Goal: Task Accomplishment & Management: Complete application form

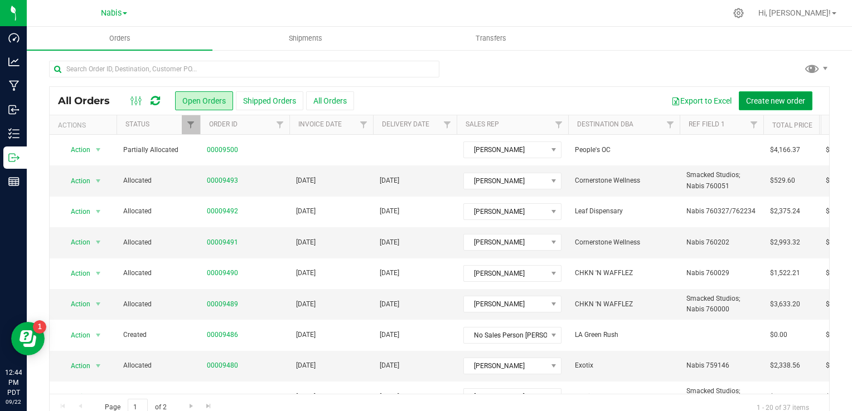
click at [763, 101] on span "Create new order" at bounding box center [775, 100] width 59 height 9
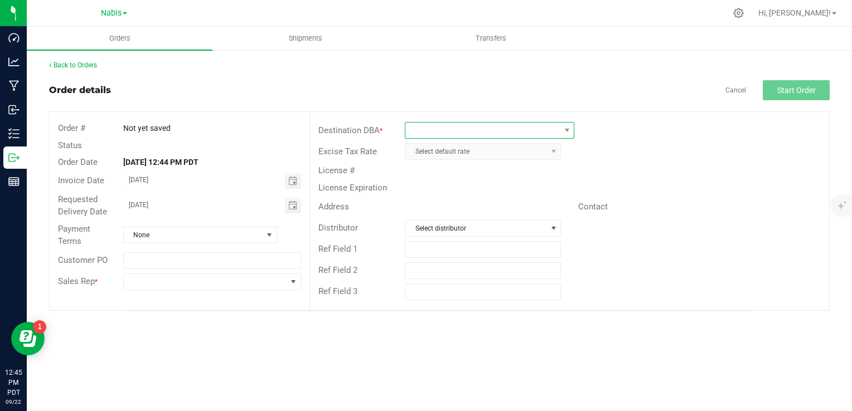
click at [433, 134] on span at bounding box center [482, 131] width 154 height 16
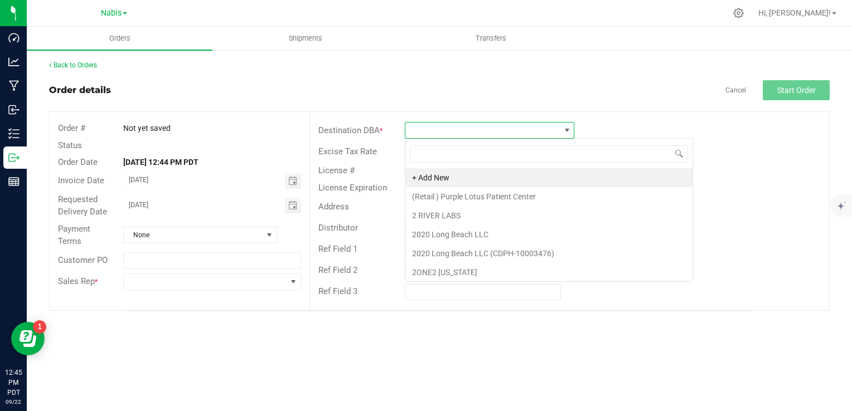
type input "People's OC"
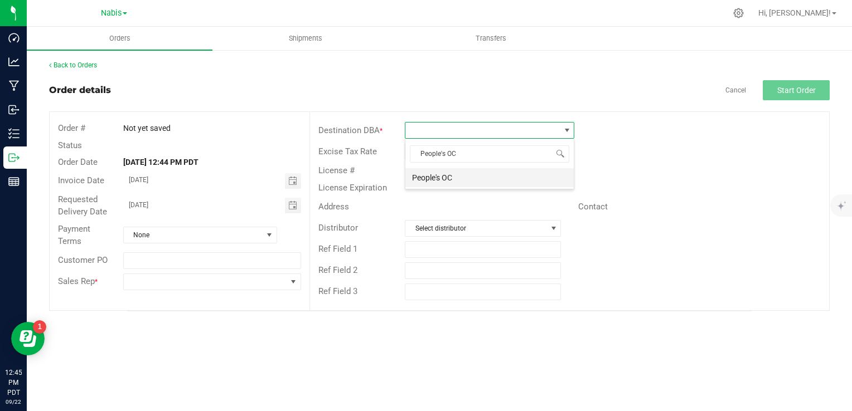
click at [459, 175] on li "People's OC" at bounding box center [489, 177] width 168 height 19
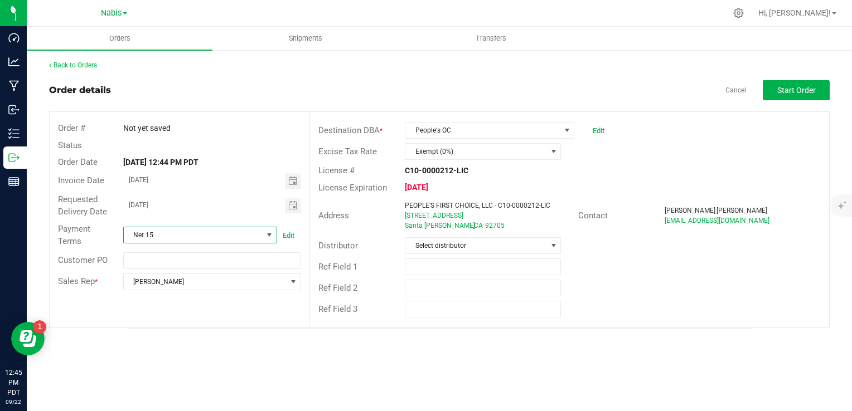
click at [254, 236] on span "Net 15" at bounding box center [193, 235] width 139 height 16
click at [176, 340] on li "COD" at bounding box center [199, 339] width 153 height 19
click at [638, 295] on div "Ref Field 2" at bounding box center [569, 288] width 519 height 21
click at [794, 95] on button "Start Order" at bounding box center [796, 90] width 67 height 20
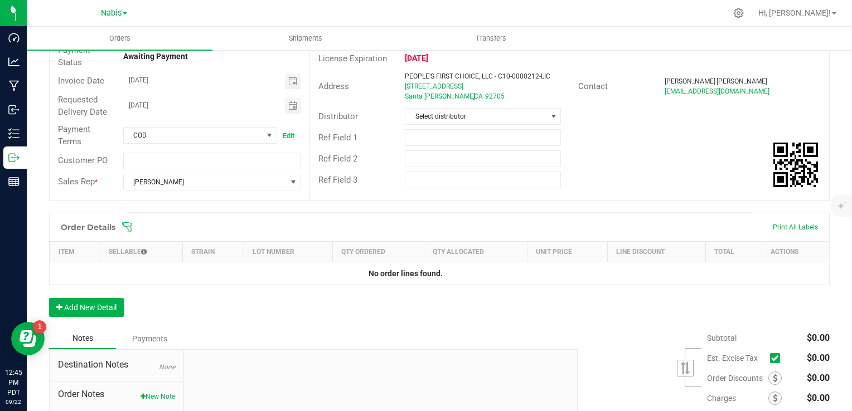
scroll to position [227, 0]
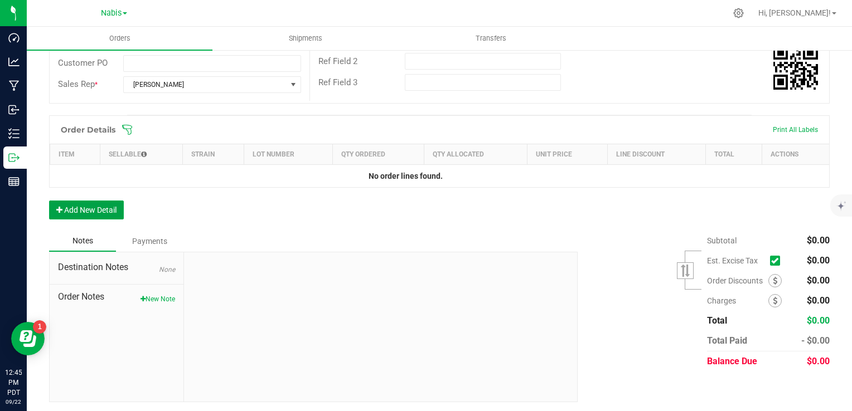
drag, startPoint x: 96, startPoint y: 211, endPoint x: 108, endPoint y: 246, distance: 36.7
click at [96, 211] on button "Add New Detail" at bounding box center [86, 210] width 75 height 19
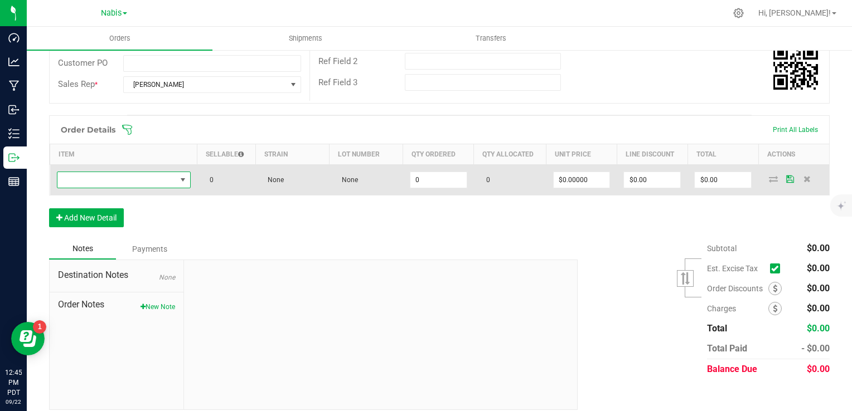
click at [152, 177] on span "NO DATA FOUND" at bounding box center [116, 180] width 119 height 16
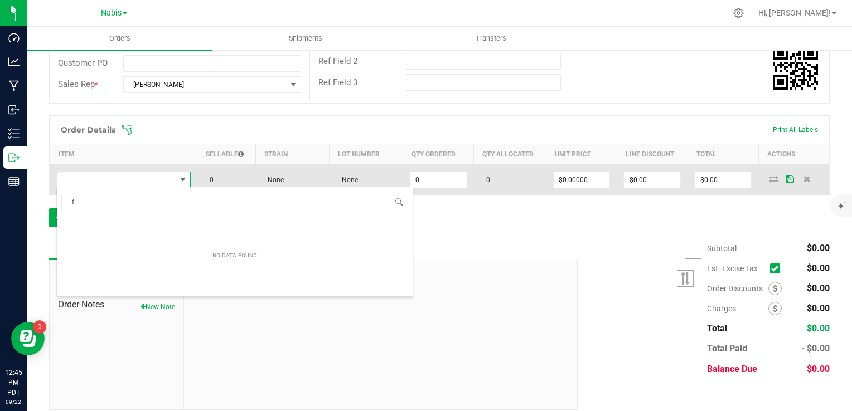
scroll to position [16, 132]
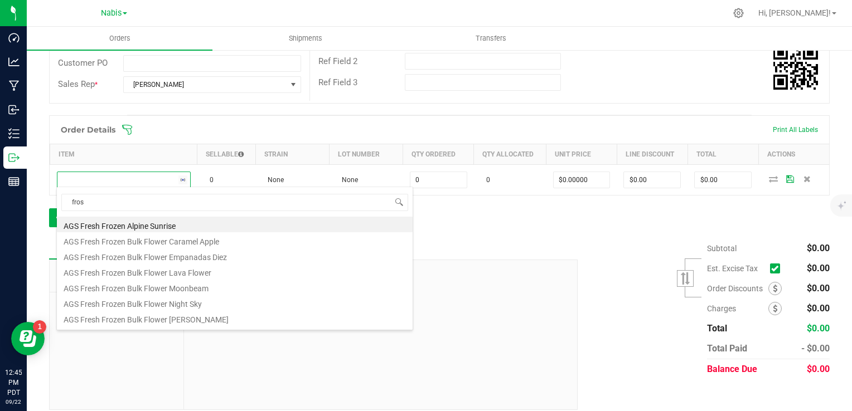
type input "frost"
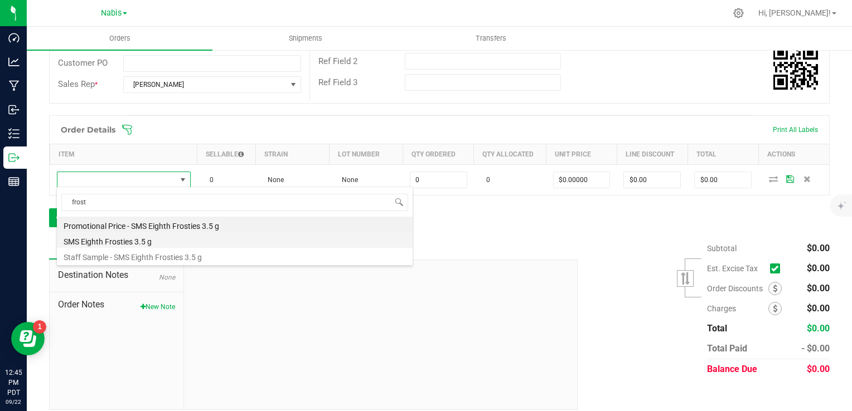
click at [169, 243] on li "SMS Eighth Frosties 3.5 g" at bounding box center [235, 240] width 356 height 16
type input "0 ea"
type input "$16.50000"
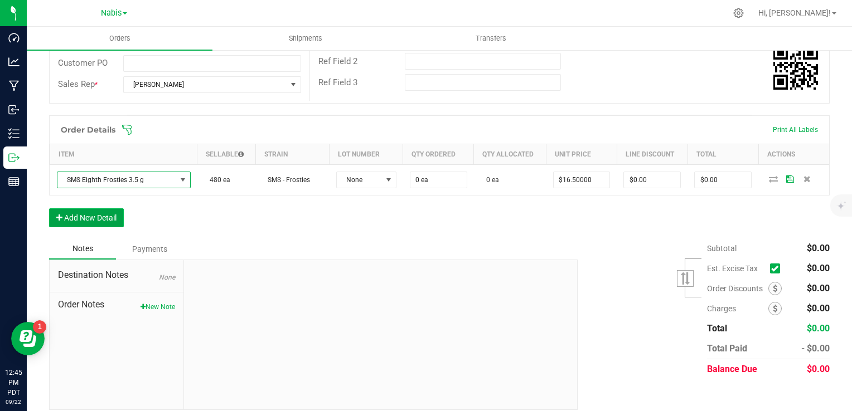
click at [111, 219] on button "Add New Detail" at bounding box center [86, 218] width 75 height 19
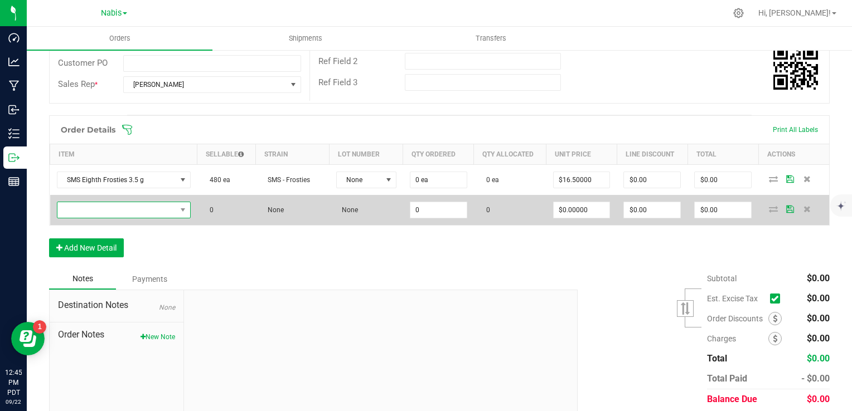
click at [117, 210] on span "NO DATA FOUND" at bounding box center [116, 210] width 119 height 16
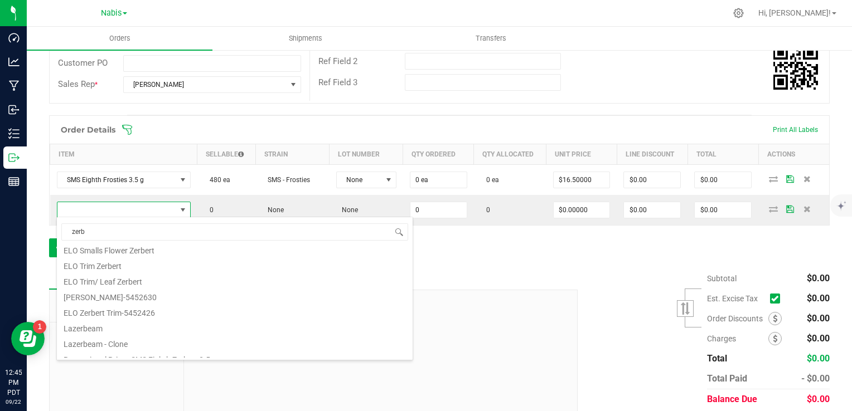
scroll to position [0, 0]
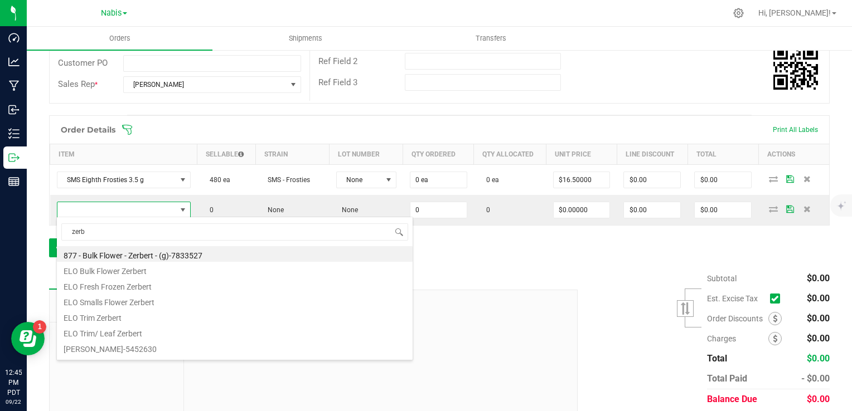
type input "zerb"
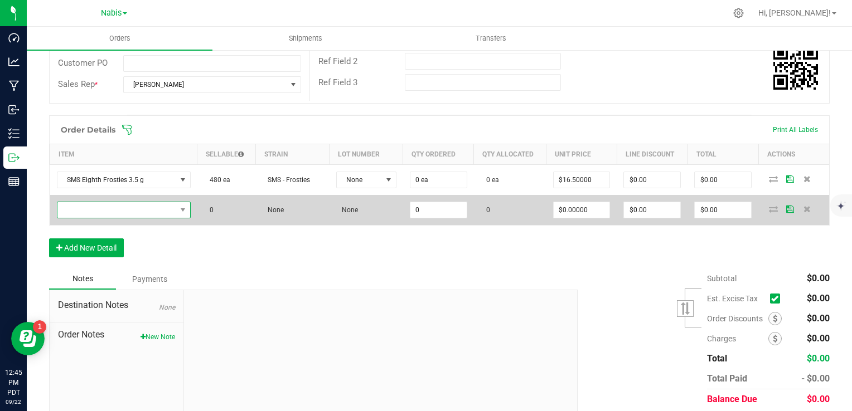
click at [150, 211] on span "NO DATA FOUND" at bounding box center [116, 210] width 119 height 16
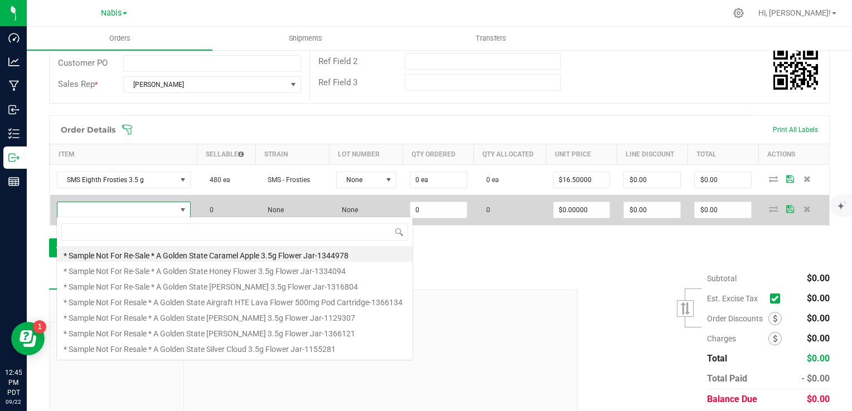
scroll to position [16, 130]
type input "Staff Sample - SMS Eighth Zerbert 3.5 g"
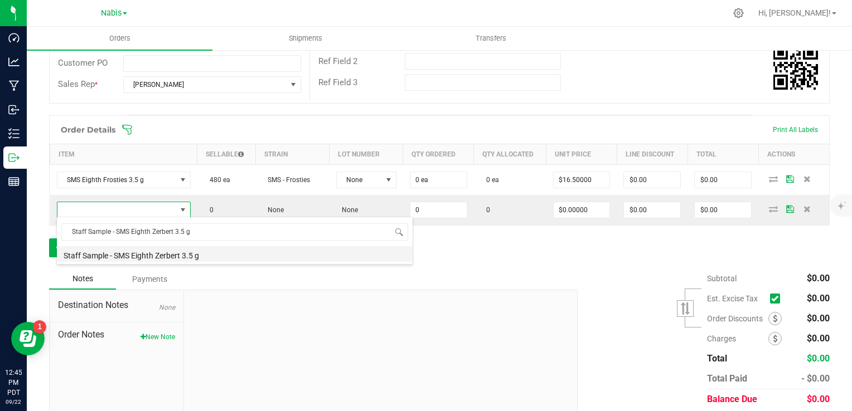
click at [150, 258] on li "Staff Sample - SMS Eighth Zerbert 3.5 g" at bounding box center [235, 254] width 356 height 16
type input "0 ea"
type input "$0.10000"
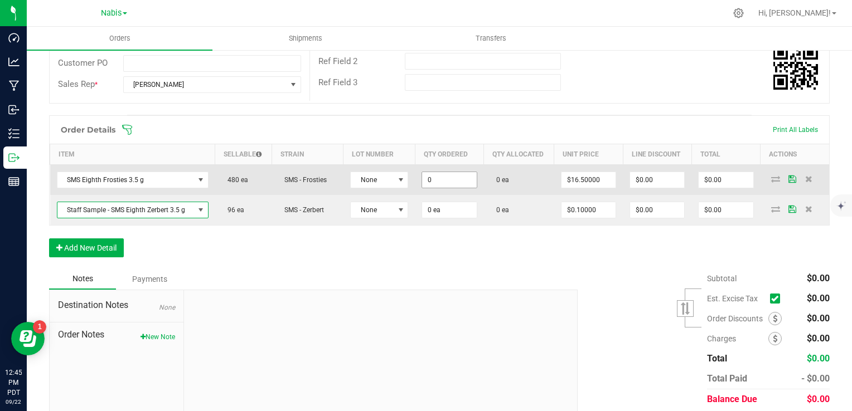
click at [435, 178] on input "0" at bounding box center [449, 180] width 54 height 16
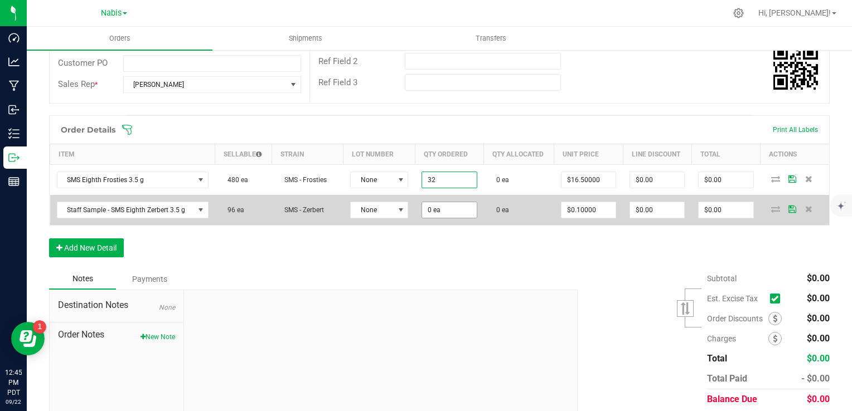
type input "32 ea"
type input "$528.00"
click at [443, 211] on input "0" at bounding box center [449, 210] width 54 height 16
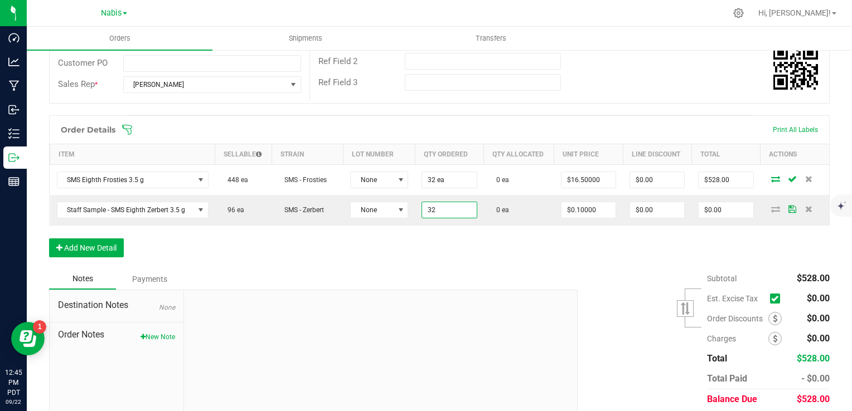
type input "32 ea"
type input "$3.20"
click at [529, 280] on div "Notes Payments" at bounding box center [309, 279] width 520 height 21
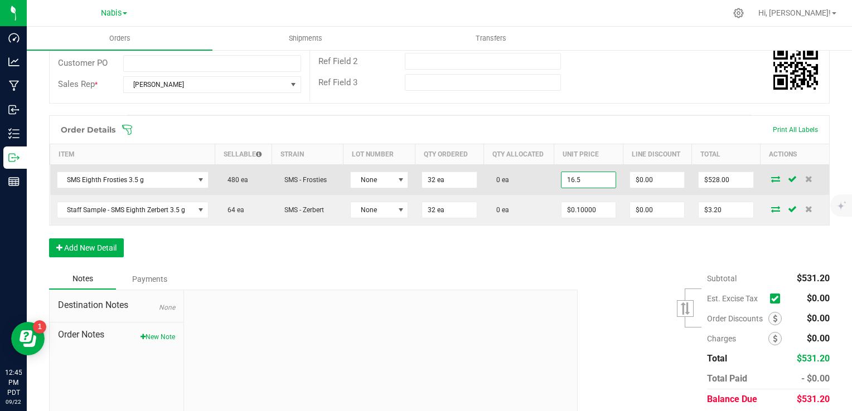
click at [570, 173] on input "16.5" at bounding box center [588, 180] width 54 height 16
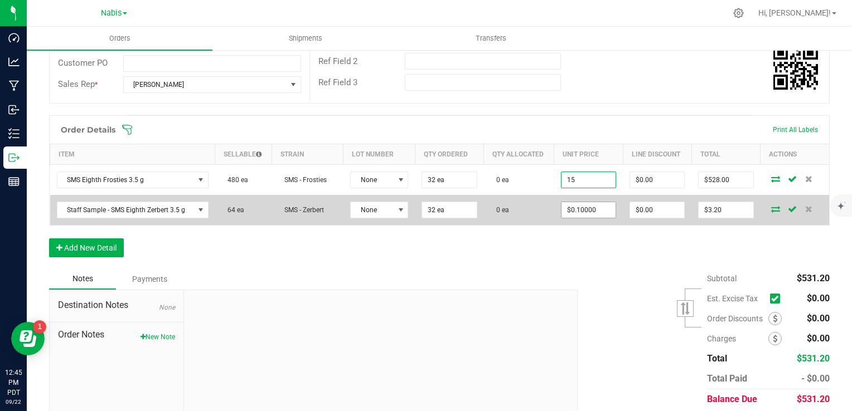
type input "$15.00000"
type input "$480.00"
click at [571, 210] on input "0.1" at bounding box center [588, 210] width 54 height 16
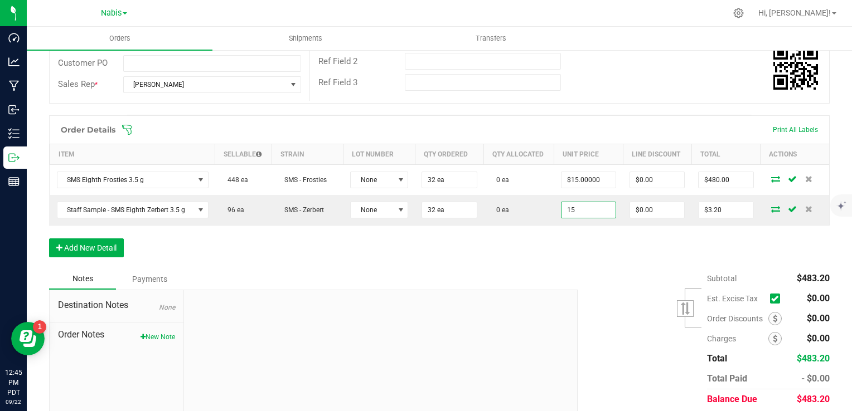
type input "$15.00000"
type input "$480.00"
click at [569, 269] on div "Subtotal $483.20 Est. Excise Tax" at bounding box center [699, 339] width 260 height 141
click at [141, 338] on button "New Note" at bounding box center [158, 337] width 35 height 10
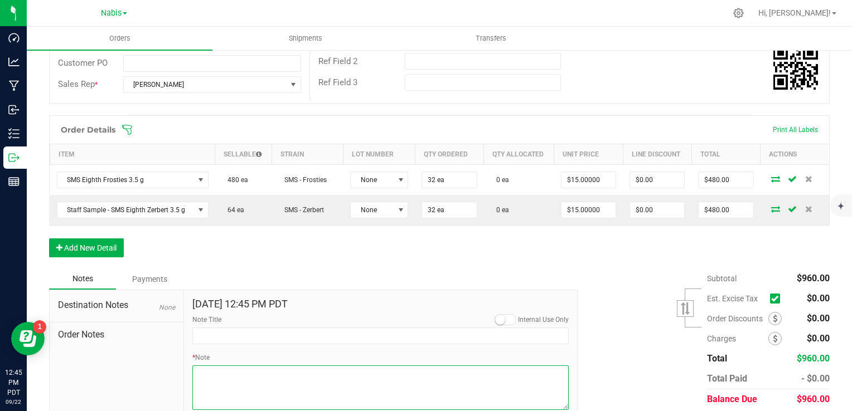
click at [245, 369] on textarea "* Note" at bounding box center [380, 388] width 377 height 45
type textarea "Display Credits: SMS Frosties (15) Total Credits: $15.00"
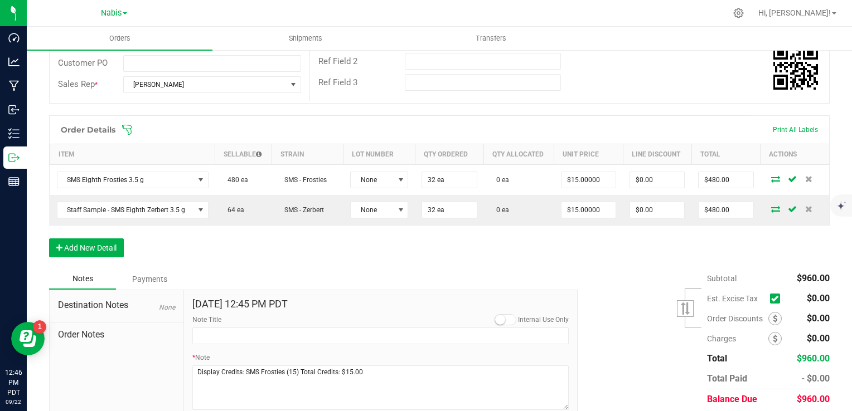
click at [169, 377] on div "Destination Notes None Order Notes" at bounding box center [117, 367] width 134 height 154
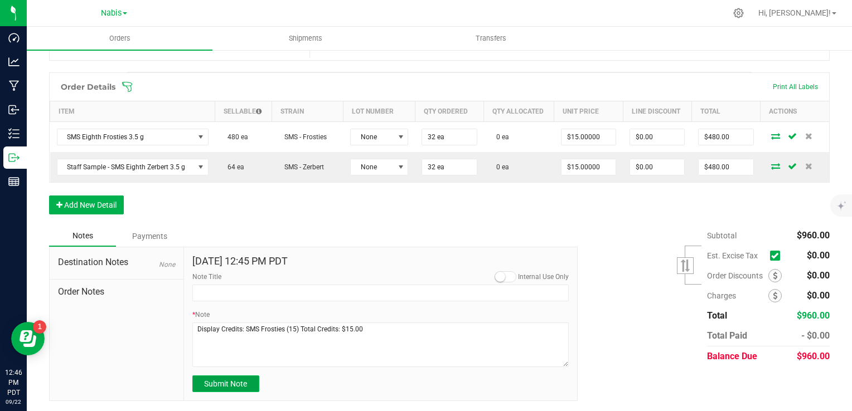
click at [239, 390] on button "Submit Note" at bounding box center [225, 384] width 67 height 17
type input "[DATE] 12:46 PM PDT"
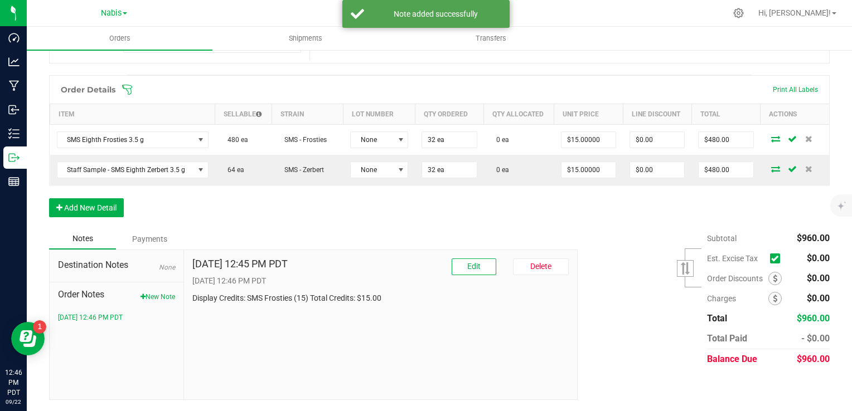
scroll to position [264, 0]
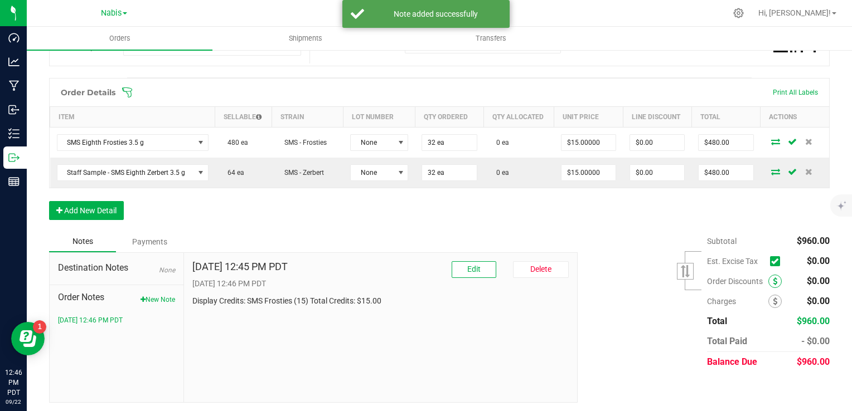
click at [773, 278] on icon at bounding box center [775, 282] width 4 height 8
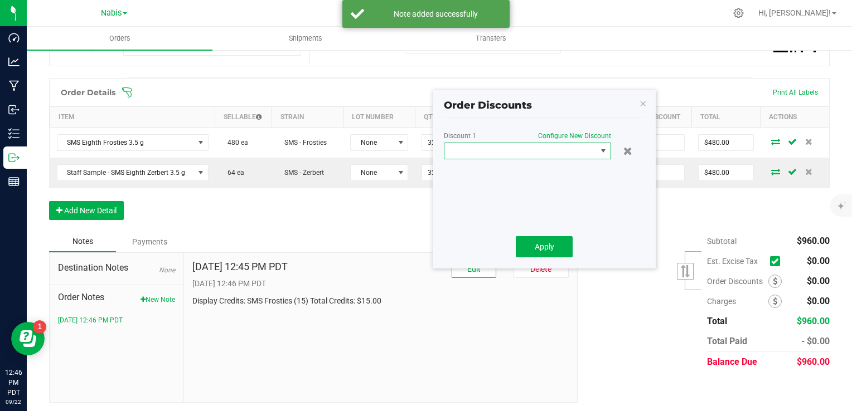
click at [466, 148] on span at bounding box center [520, 151] width 152 height 16
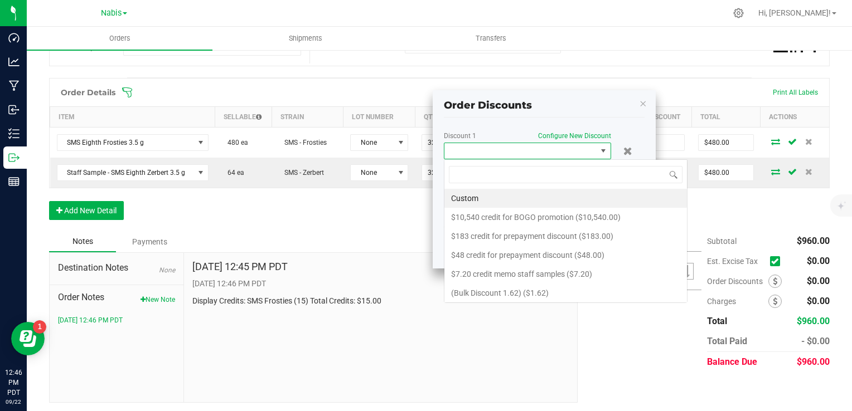
scroll to position [16, 167]
click at [505, 192] on li "Custom" at bounding box center [565, 198] width 243 height 19
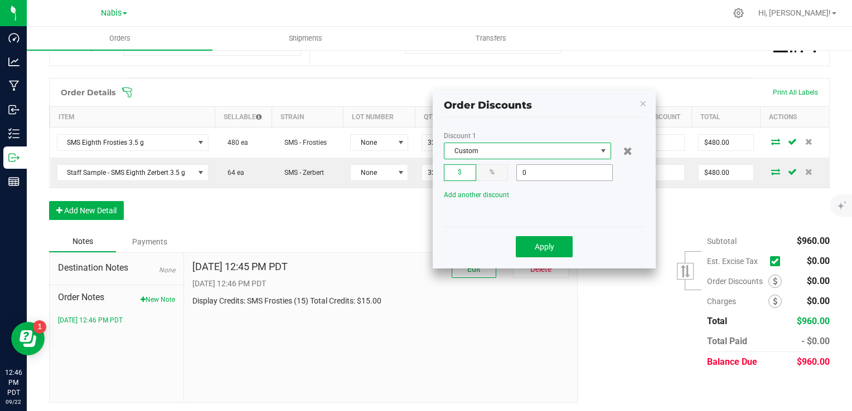
click at [546, 173] on input "0" at bounding box center [564, 173] width 95 height 16
type input "$15.00"
click at [544, 247] on span "Apply" at bounding box center [545, 247] width 20 height 9
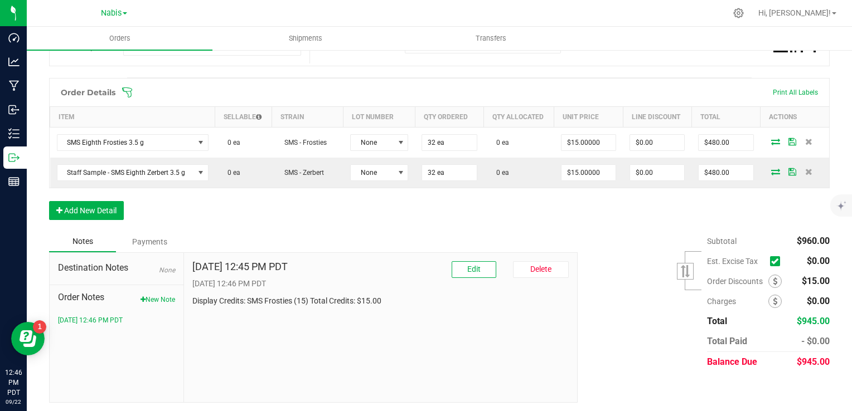
scroll to position [0, 0]
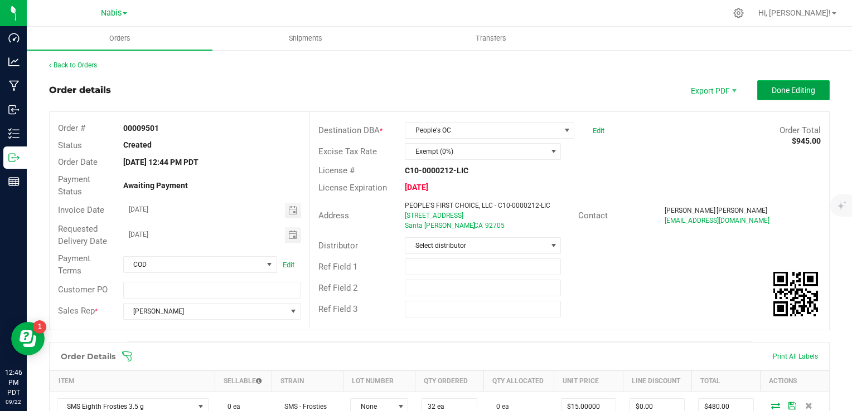
click at [777, 94] on span "Done Editing" at bounding box center [793, 90] width 43 height 9
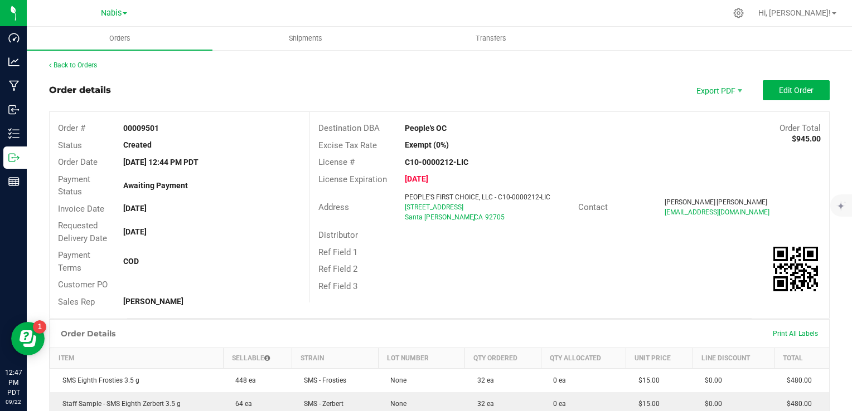
click at [405, 129] on strong "People's OC" at bounding box center [426, 128] width 42 height 9
drag, startPoint x: 399, startPoint y: 130, endPoint x: 452, endPoint y: 128, distance: 53.5
click at [452, 128] on div "People's OC" at bounding box center [504, 129] width 216 height 12
copy strong "People's OC"
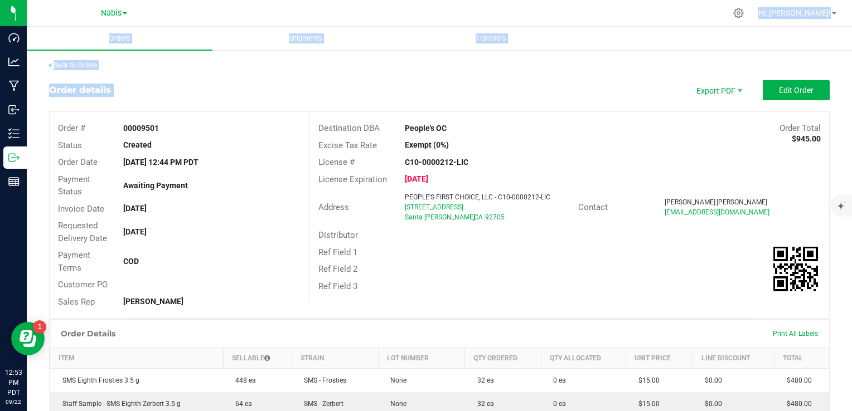
drag, startPoint x: 631, startPoint y: 1, endPoint x: 646, endPoint y: -41, distance: 45.2
click at [646, 0] on html "Dashboard Analytics Manufacturing Inbound Inventory Outbound Reports 12:53 PM P…" at bounding box center [426, 205] width 852 height 411
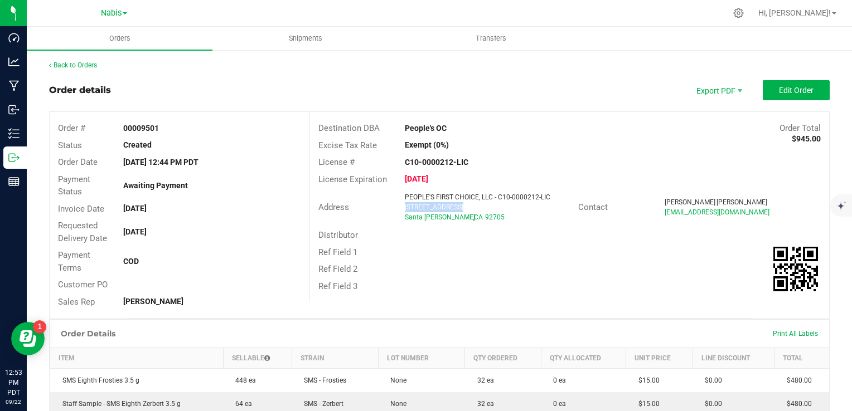
drag, startPoint x: 396, startPoint y: 209, endPoint x: 480, endPoint y: 212, distance: 84.3
click at [480, 212] on div "PEOPLE'S FIRST CHOICE, LLC - C10-0000212-LIC [STREET_ADDRESS]" at bounding box center [488, 207] width 178 height 30
copy span "[STREET_ADDRESS]"
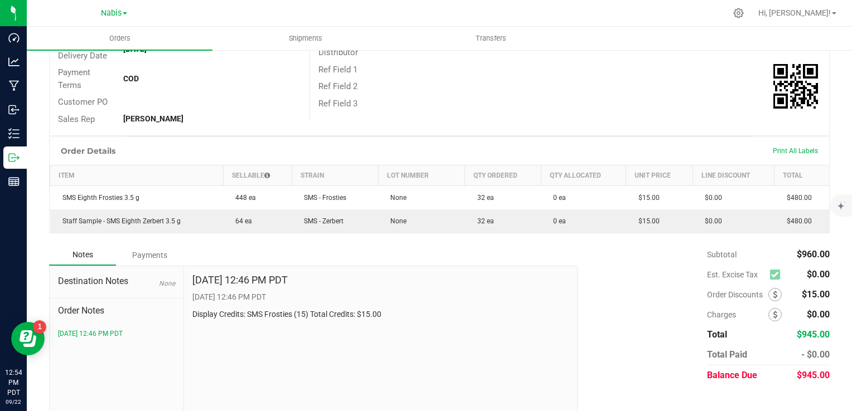
scroll to position [198, 0]
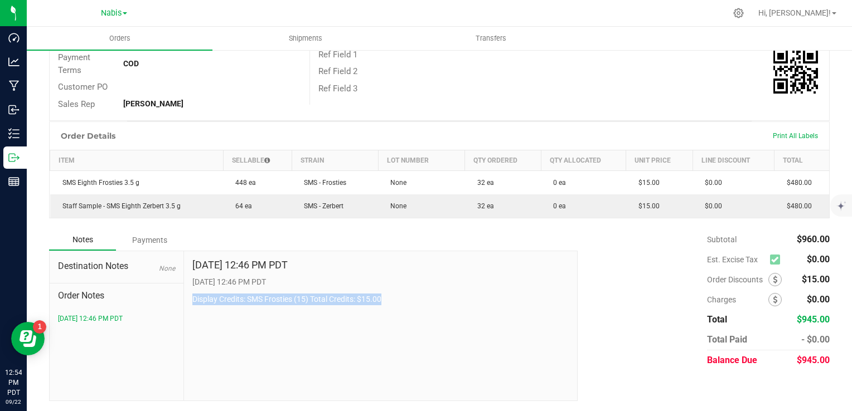
drag, startPoint x: 189, startPoint y: 295, endPoint x: 420, endPoint y: 296, distance: 230.8
click at [420, 296] on div "[DATE] 12:46 PM PDT [DATE] 12:46 PM PDT Display Credits: SMS Frosties (15) Tota…" at bounding box center [381, 325] width 394 height 149
drag, startPoint x: 420, startPoint y: 296, endPoint x: 357, endPoint y: 299, distance: 63.1
copy p "Display Credits: SMS Frosties (15) Total Credits: $15.00"
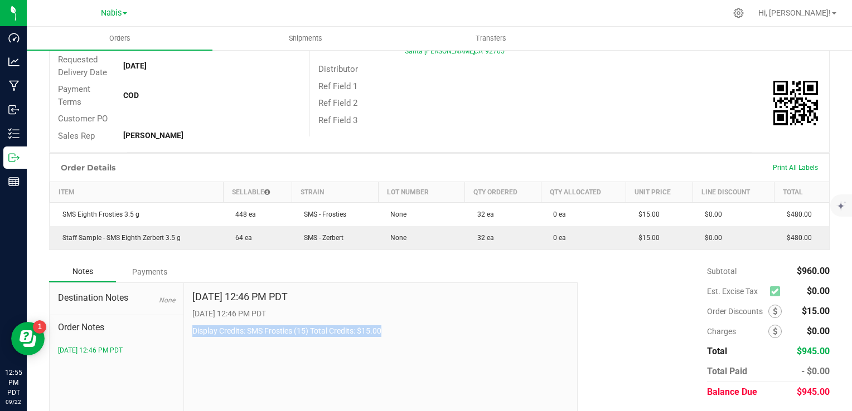
scroll to position [0, 0]
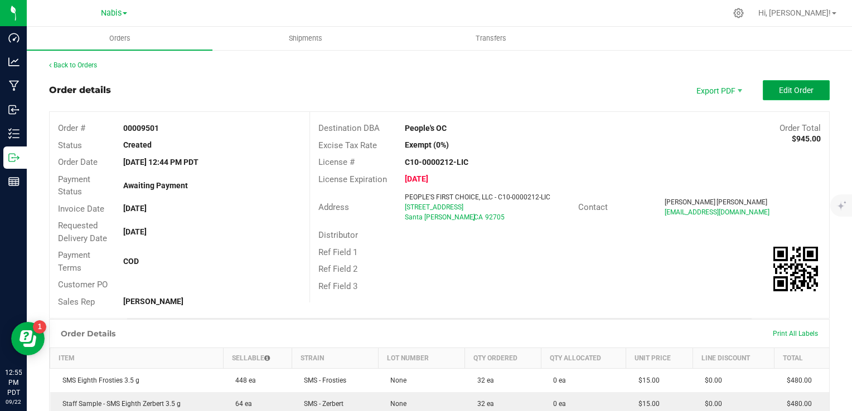
click at [781, 90] on span "Edit Order" at bounding box center [796, 90] width 35 height 9
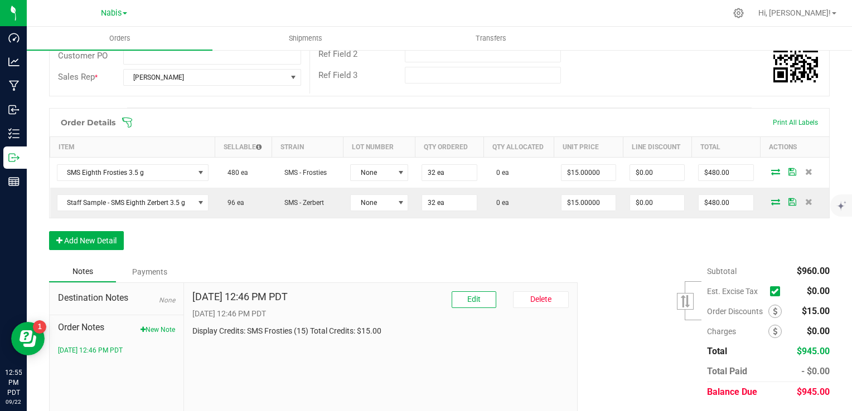
scroll to position [264, 0]
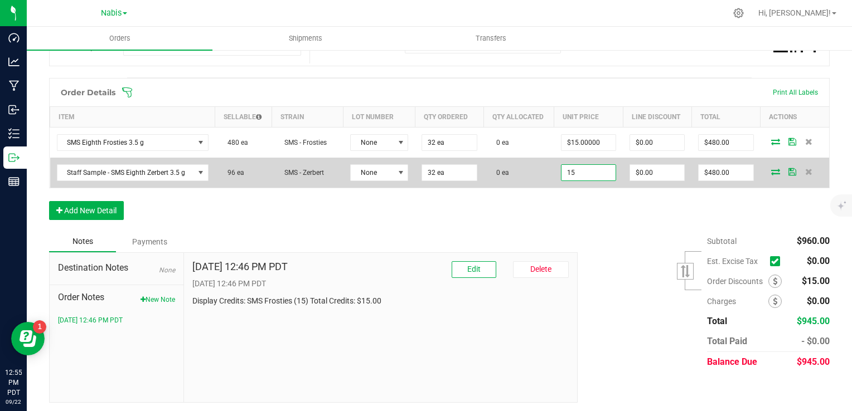
click at [578, 175] on input "15" at bounding box center [588, 173] width 54 height 16
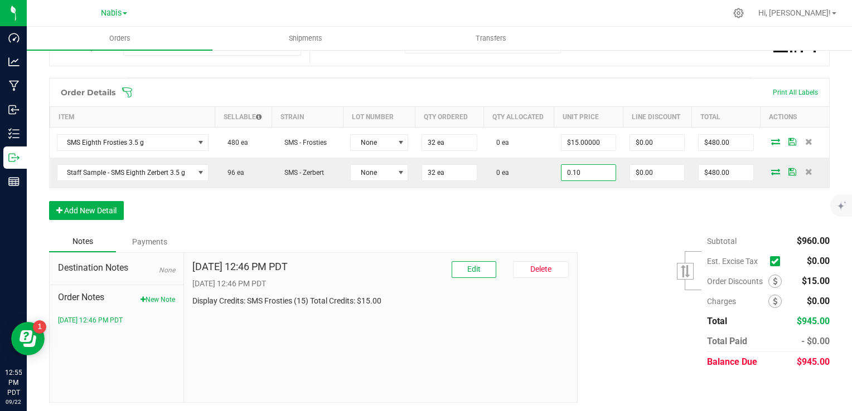
type input "$0.10000"
type input "$3.20"
click at [557, 241] on div "Order details Export PDF Done Editing Order # 00009501 Status Created Order Dat…" at bounding box center [439, 109] width 781 height 587
drag, startPoint x: 557, startPoint y: 241, endPoint x: 524, endPoint y: 236, distance: 33.2
click at [524, 236] on div "Notes Payments" at bounding box center [309, 241] width 520 height 21
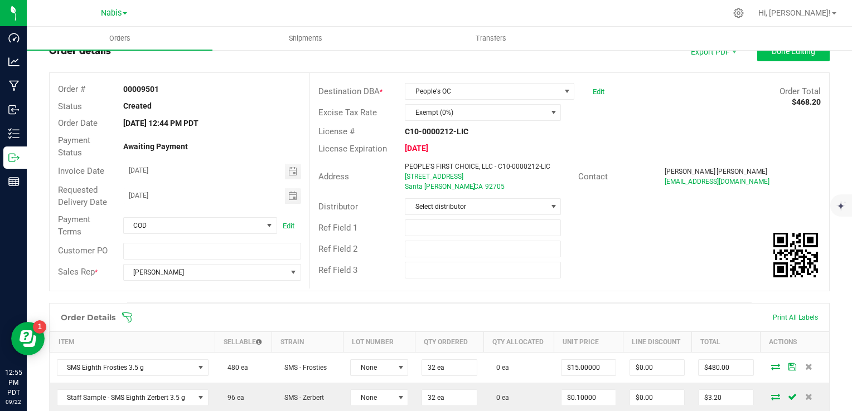
scroll to position [0, 0]
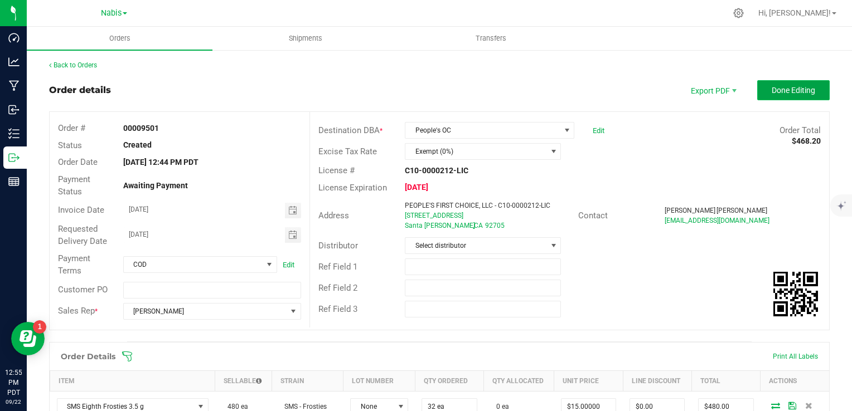
click at [782, 86] on span "Done Editing" at bounding box center [793, 90] width 43 height 9
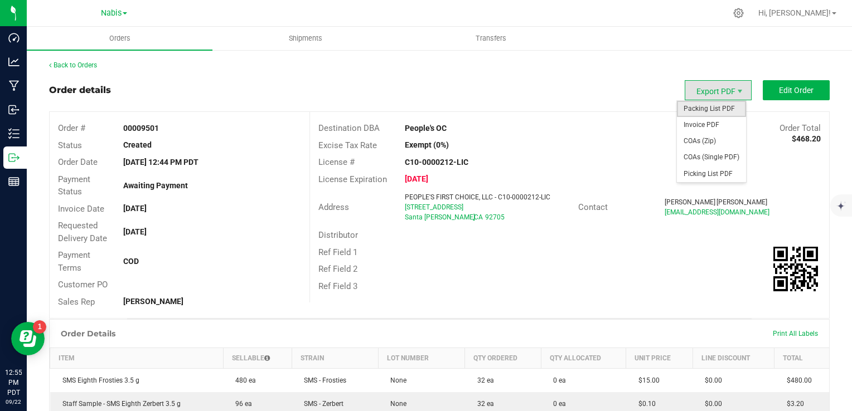
click at [713, 104] on span "Packing List PDF" at bounding box center [711, 109] width 69 height 16
click at [689, 98] on span "Export PDF" at bounding box center [718, 90] width 67 height 20
click at [692, 108] on span "Packing List PDF" at bounding box center [711, 109] width 69 height 16
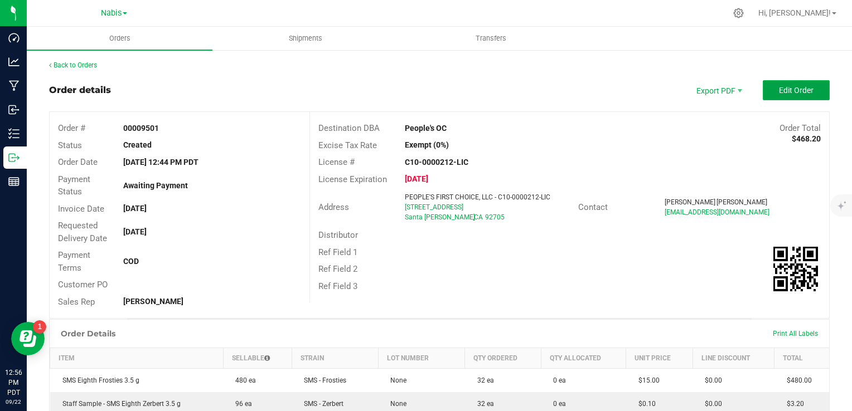
click at [767, 89] on button "Edit Order" at bounding box center [796, 90] width 67 height 20
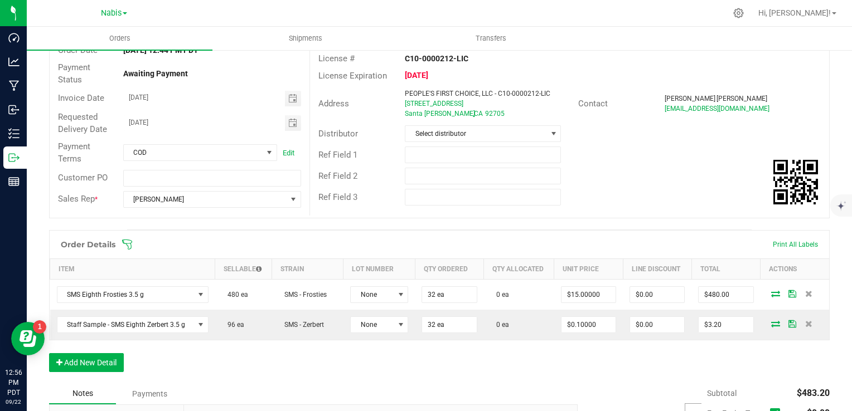
scroll to position [167, 0]
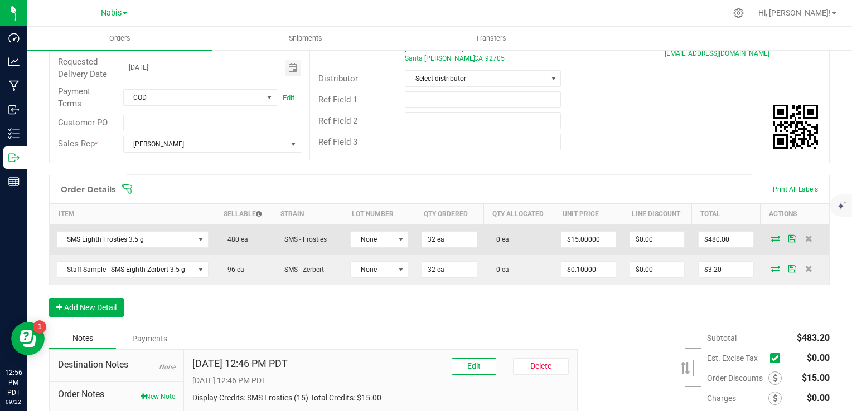
click at [771, 239] on icon at bounding box center [775, 238] width 9 height 7
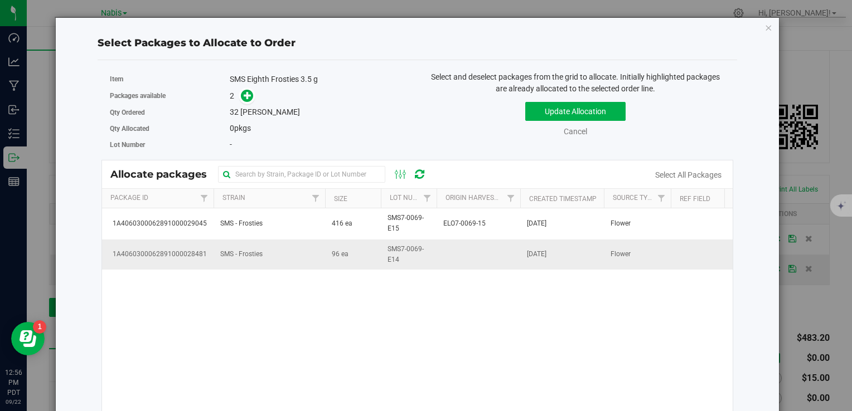
click at [415, 260] on span "SMS7-0069-E14" at bounding box center [408, 254] width 42 height 21
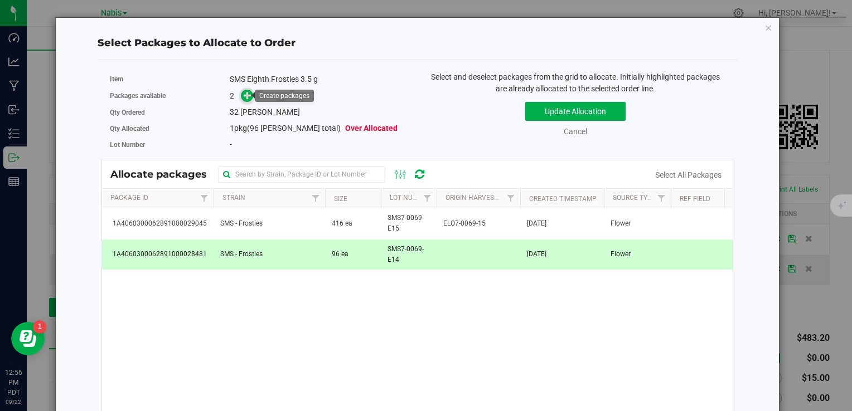
click at [246, 98] on icon at bounding box center [248, 95] width 8 height 8
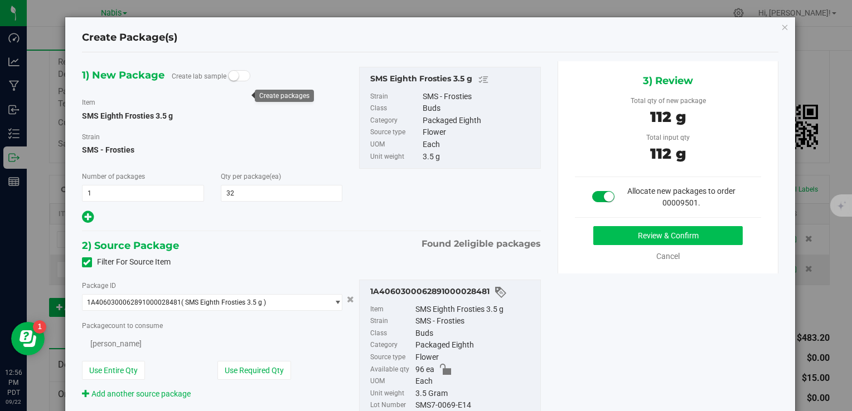
type input "32"
click at [624, 238] on button "Review & Confirm" at bounding box center [667, 235] width 149 height 19
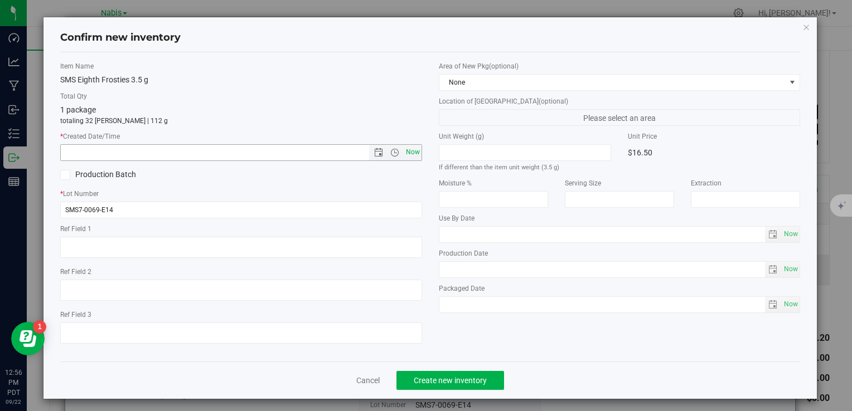
click at [406, 152] on span "Now" at bounding box center [412, 152] width 19 height 16
type input "[DATE] 12:56 PM"
click at [458, 386] on button "Create new inventory" at bounding box center [450, 380] width 108 height 19
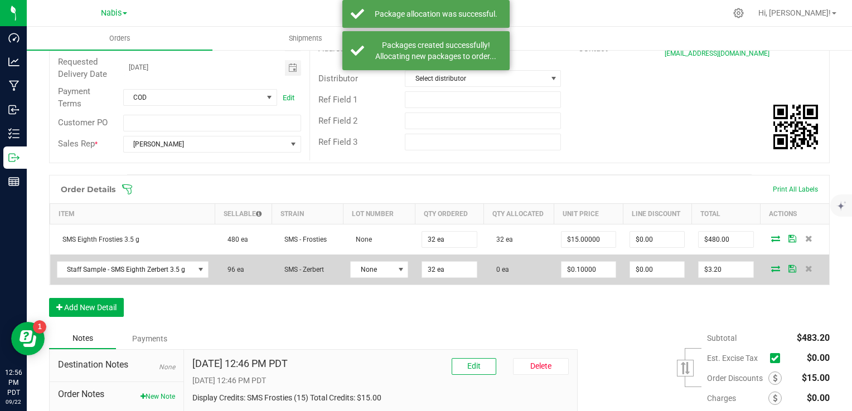
click at [771, 267] on icon at bounding box center [775, 268] width 9 height 7
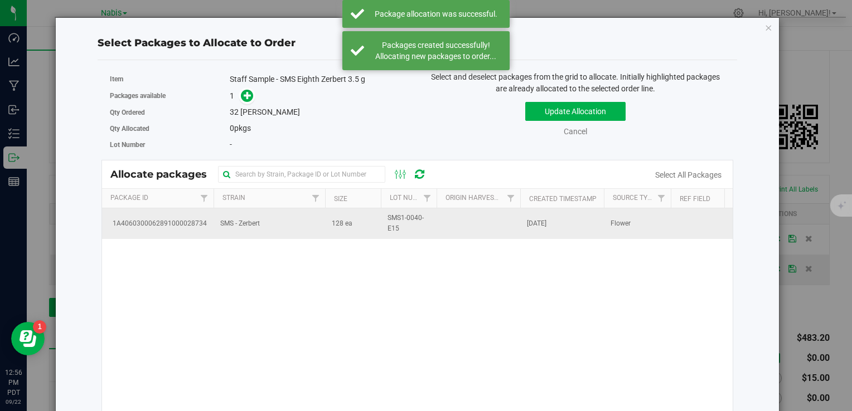
click at [301, 233] on td "SMS - Zerbert" at bounding box center [270, 224] width 112 height 30
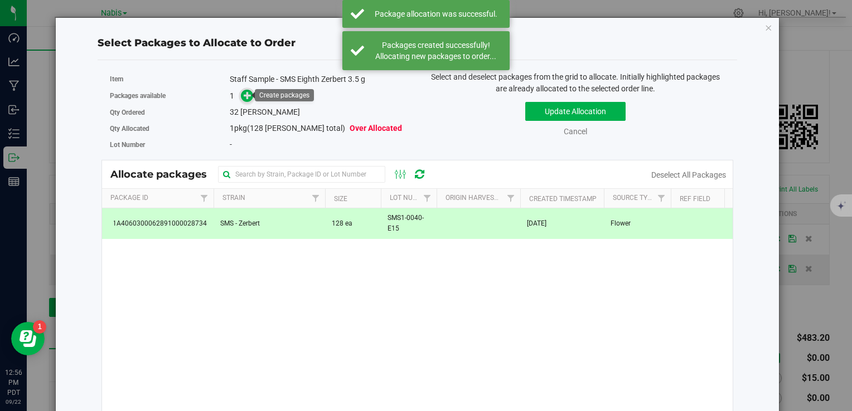
click at [249, 94] on icon at bounding box center [248, 95] width 8 height 8
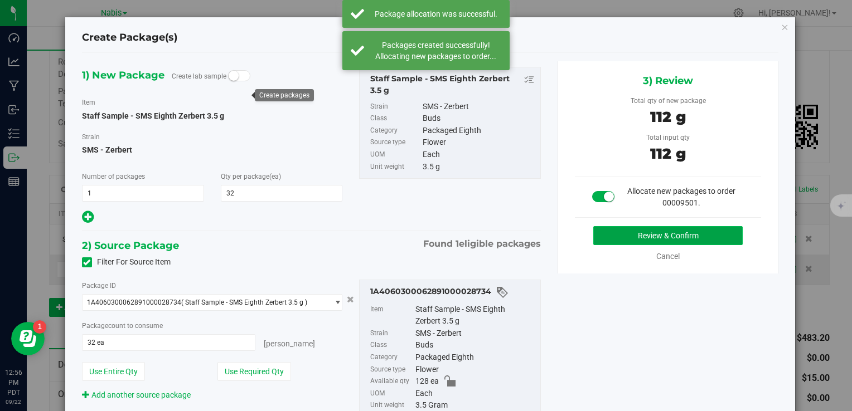
click at [634, 239] on button "Review & Confirm" at bounding box center [667, 235] width 149 height 19
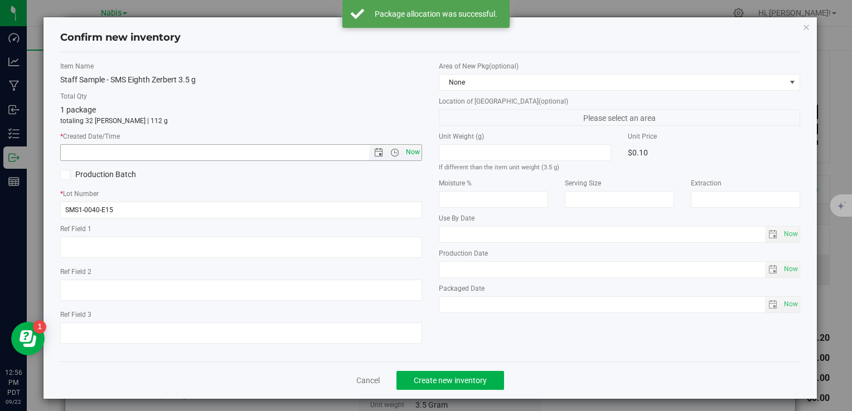
click at [406, 153] on span "Now" at bounding box center [412, 152] width 19 height 16
type input "[DATE] 12:56 PM"
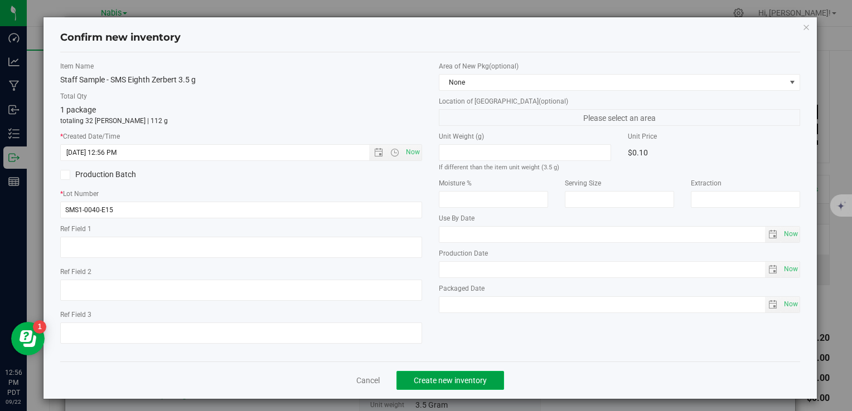
click at [450, 378] on span "Create new inventory" at bounding box center [450, 380] width 73 height 9
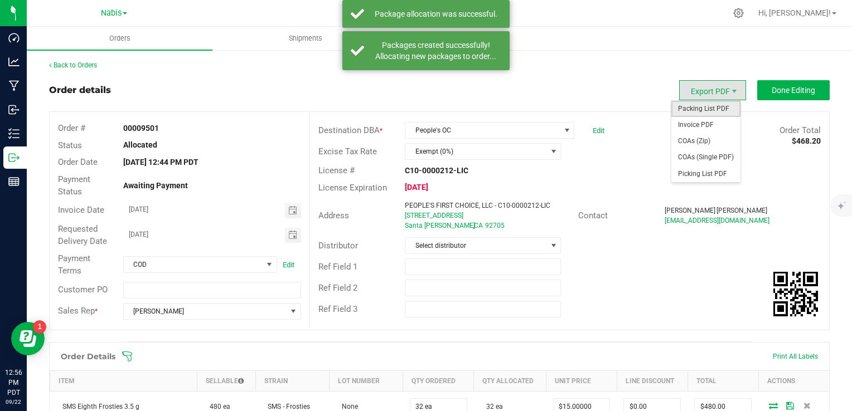
click at [708, 113] on span "Packing List PDF" at bounding box center [705, 109] width 69 height 16
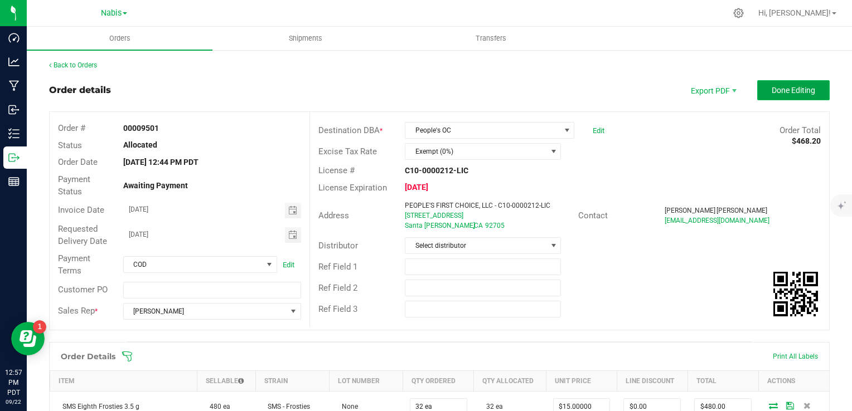
click at [791, 86] on span "Done Editing" at bounding box center [793, 90] width 43 height 9
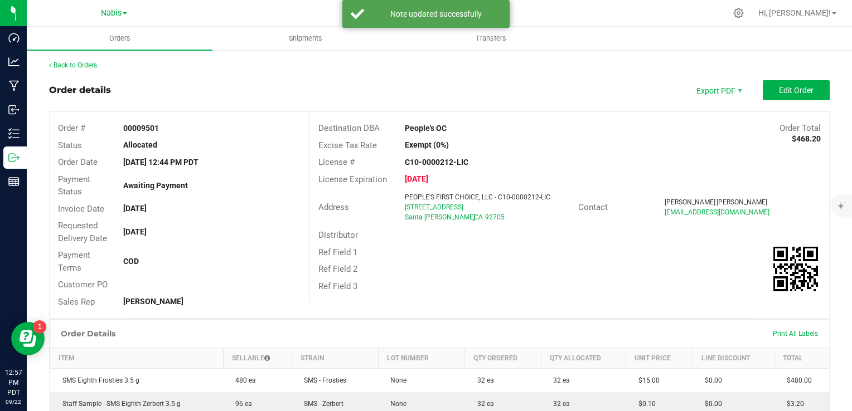
drag, startPoint x: 456, startPoint y: 122, endPoint x: 379, endPoint y: 122, distance: 76.4
click at [379, 122] on div "Destination DBA People's OC Order Total $468.20" at bounding box center [569, 128] width 519 height 17
copy div "People's OC"
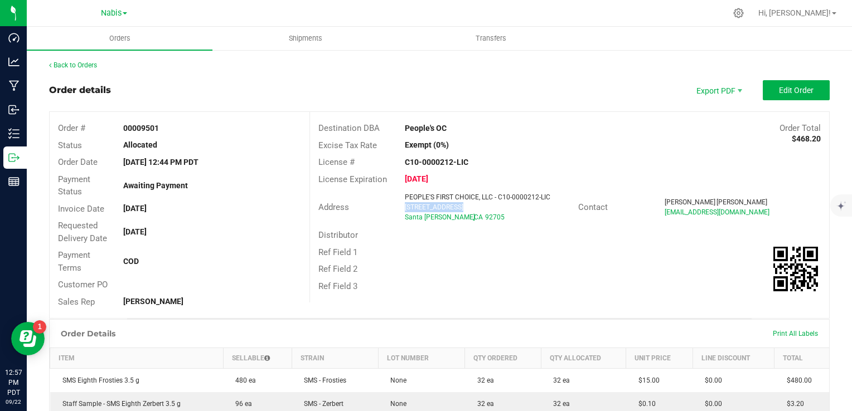
drag, startPoint x: 421, startPoint y: 209, endPoint x: 471, endPoint y: 209, distance: 49.6
click at [471, 209] on div "PEOPLE'S FIRST CHOICE, LLC - C10-0000212-LIC [STREET_ADDRESS]" at bounding box center [488, 207] width 178 height 30
copy span "[STREET_ADDRESS]"
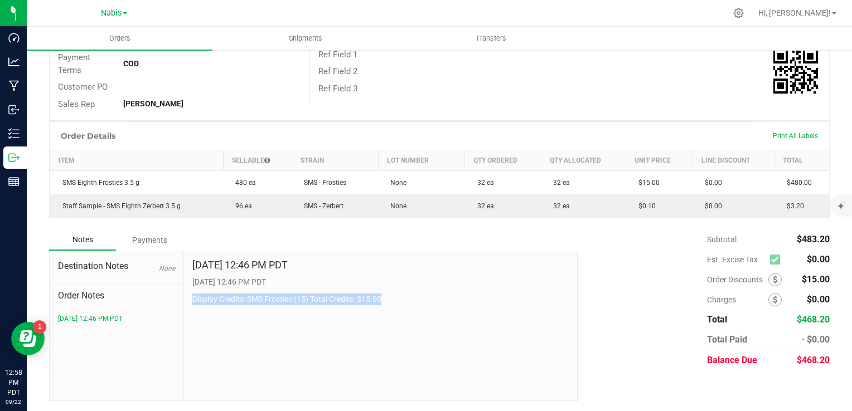
drag, startPoint x: 191, startPoint y: 299, endPoint x: 403, endPoint y: 317, distance: 212.1
click at [403, 317] on div "[DATE] 12:46 PM PDT [DATE] 12:46 PM PDT Display Credits: SMS Frosties (15) Tota…" at bounding box center [381, 325] width 394 height 149
copy p "Display Credits: SMS Frosties (15) Total Credits: $15.00"
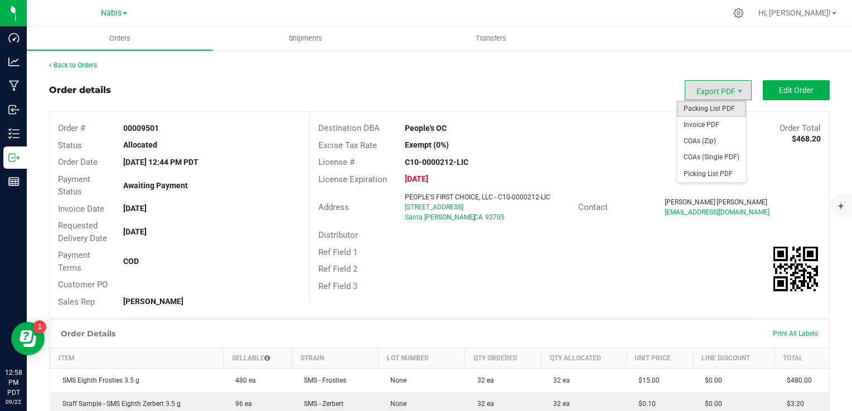
click at [697, 107] on span "Packing List PDF" at bounding box center [711, 109] width 69 height 16
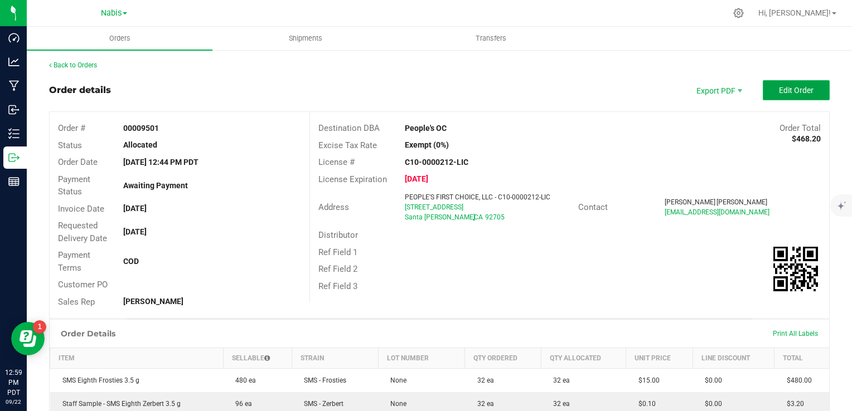
click at [779, 93] on span "Edit Order" at bounding box center [796, 90] width 35 height 9
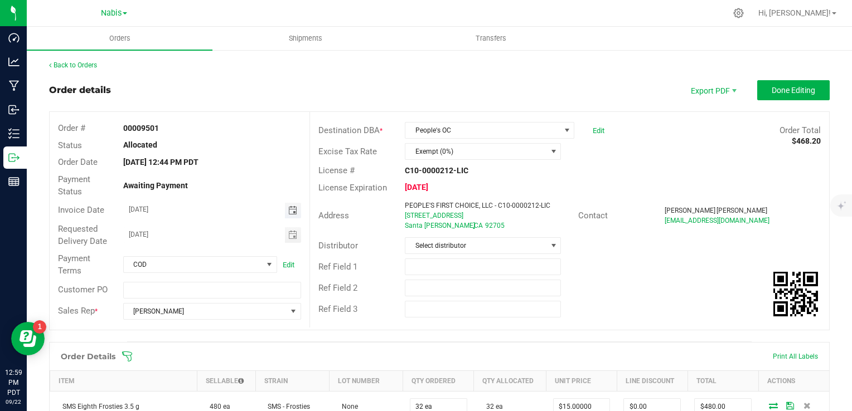
click at [292, 208] on span "Toggle calendar" at bounding box center [292, 210] width 9 height 9
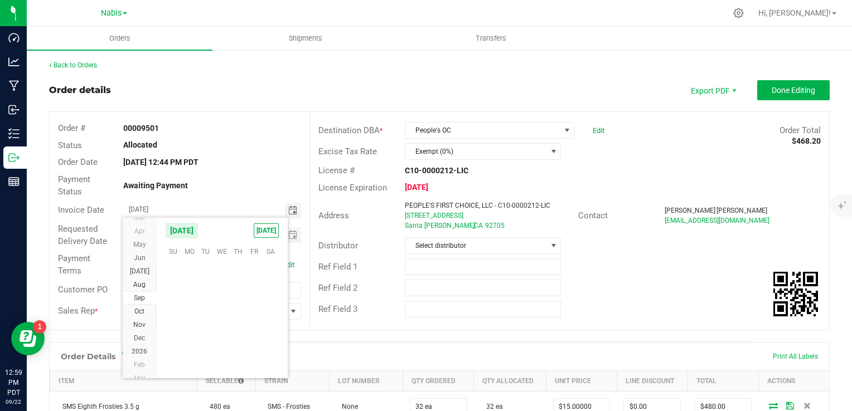
scroll to position [180850, 0]
click at [234, 319] on span "25" at bounding box center [238, 320] width 16 height 17
type input "[DATE]"
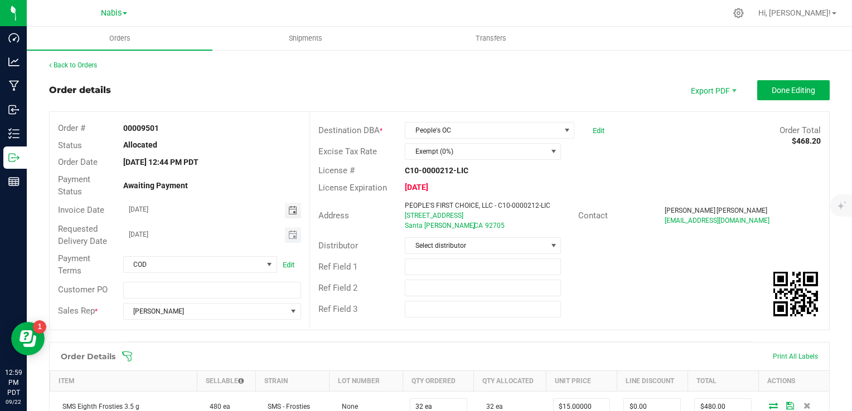
click at [291, 240] on span "Toggle calendar" at bounding box center [293, 235] width 16 height 16
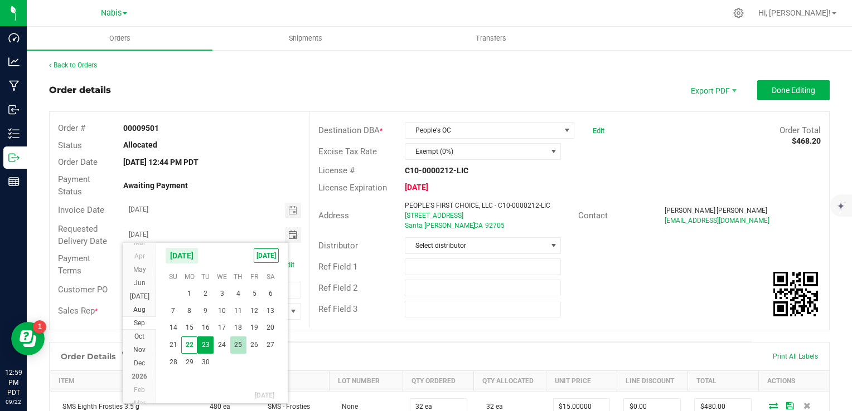
click at [238, 346] on span "25" at bounding box center [238, 345] width 16 height 17
type input "[DATE]"
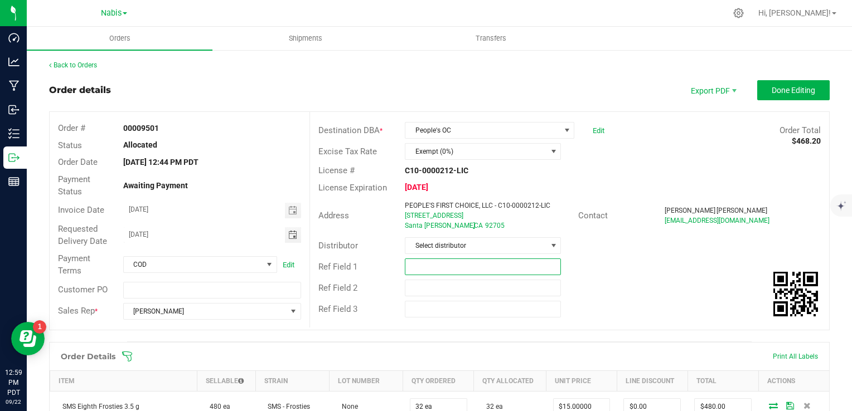
click at [413, 261] on input "text" at bounding box center [483, 267] width 156 height 17
paste input "762381"
type input "Smacked Studios; Nabis 762381"
click at [772, 86] on span "Done Editing" at bounding box center [793, 90] width 43 height 9
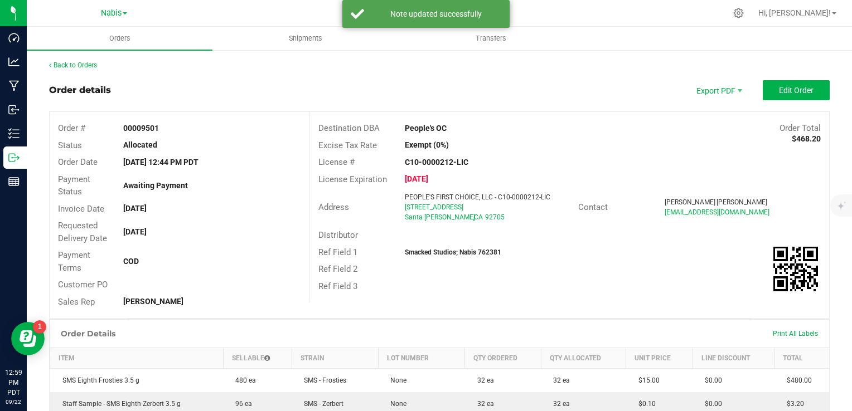
scroll to position [198, 0]
